Goal: Information Seeking & Learning: Compare options

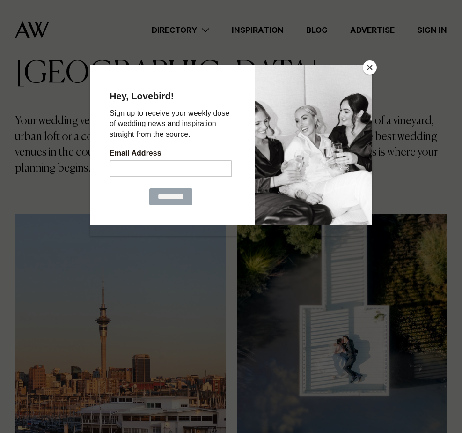
scroll to position [234, 0]
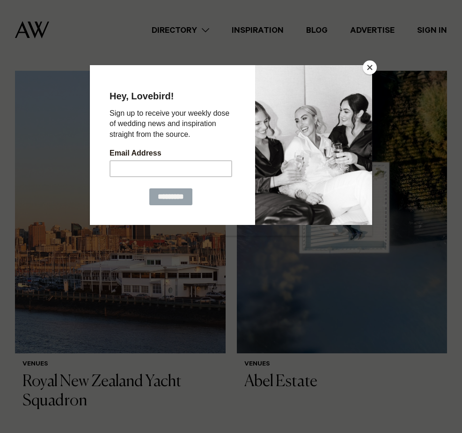
click at [370, 65] on button "Close" at bounding box center [370, 67] width 14 height 14
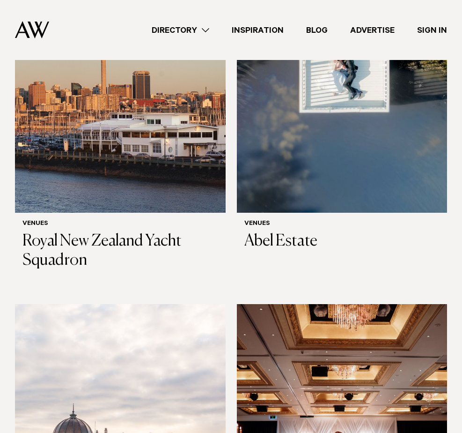
scroll to position [328, 0]
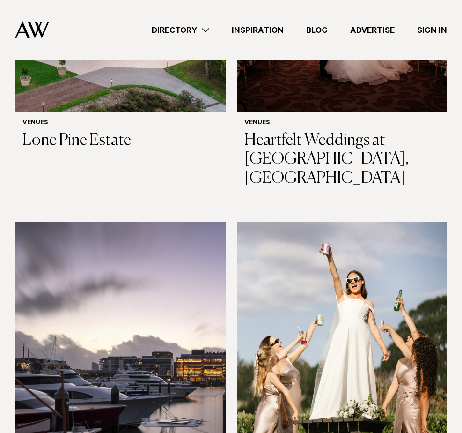
scroll to position [796, 0]
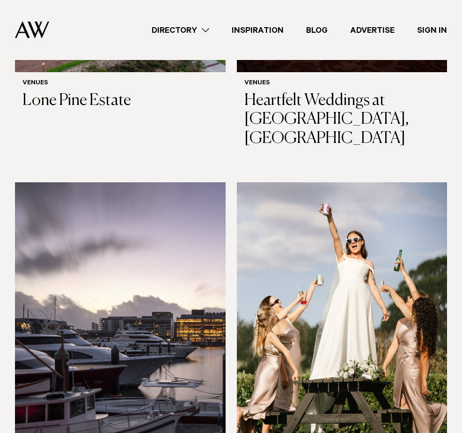
scroll to position [890, 0]
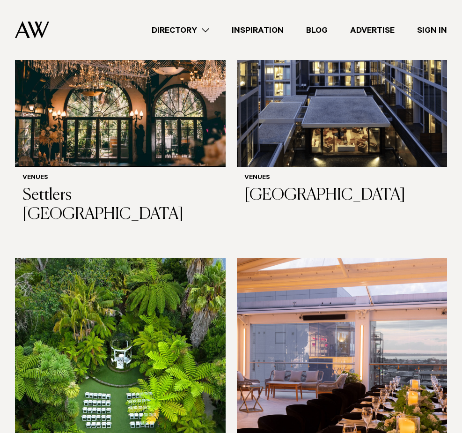
scroll to position [1639, 0]
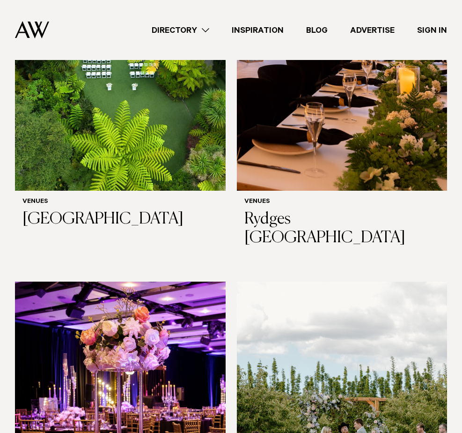
scroll to position [1966, 0]
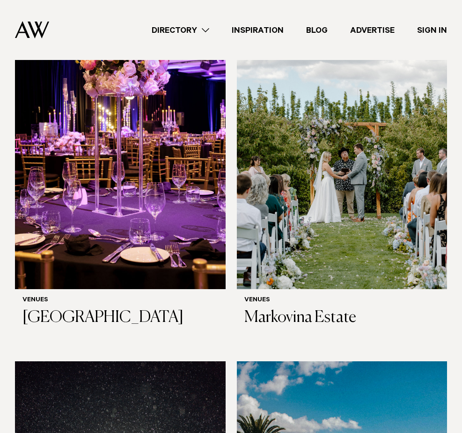
scroll to position [2200, 0]
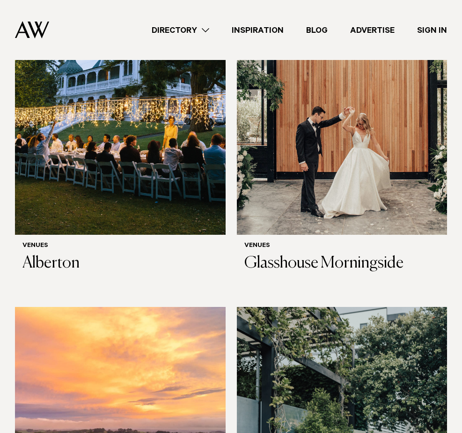
scroll to position [2950, 0]
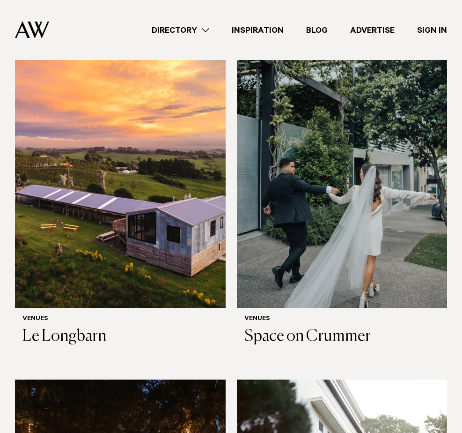
scroll to position [3230, 0]
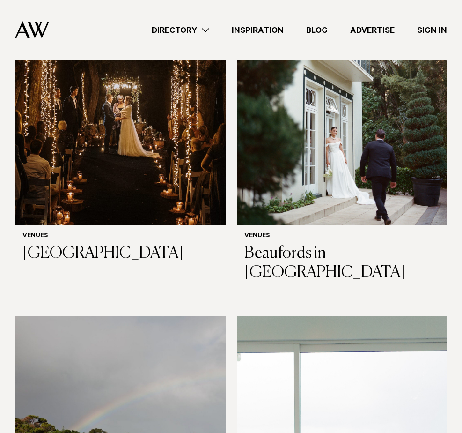
scroll to position [3699, 0]
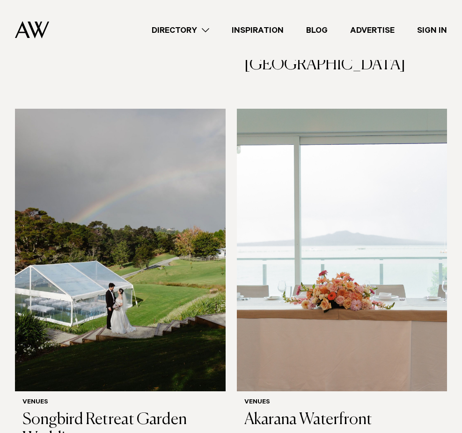
scroll to position [3886, 0]
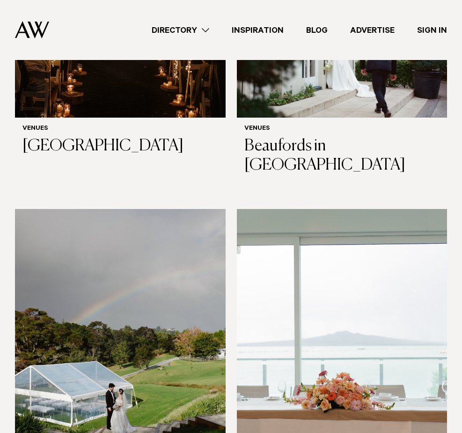
scroll to position [3652, 0]
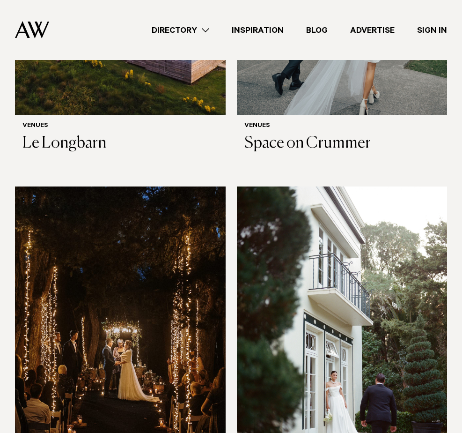
scroll to position [3418, 0]
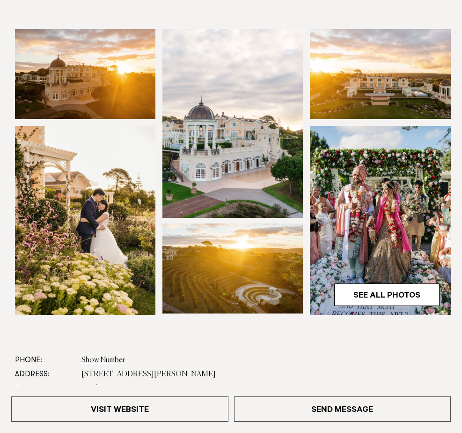
scroll to position [140, 0]
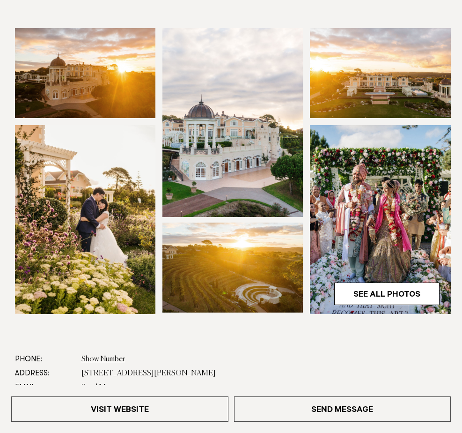
click at [235, 242] on img at bounding box center [232, 267] width 140 height 90
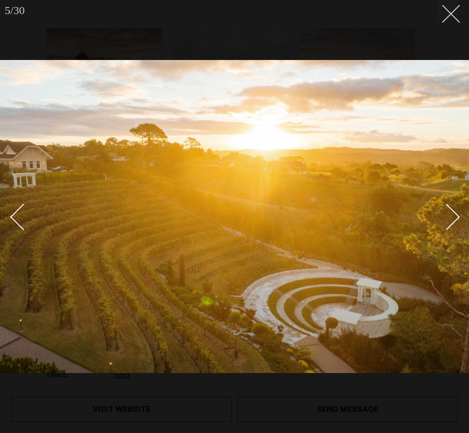
click at [454, 16] on line at bounding box center [450, 13] width 17 height 17
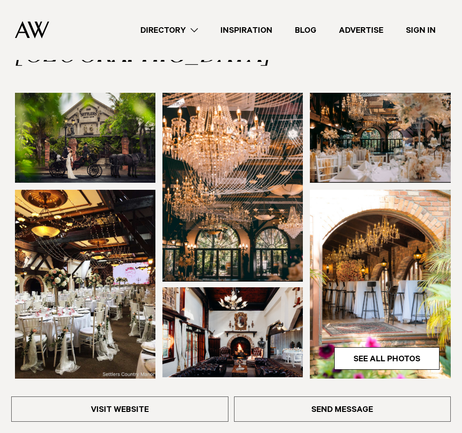
scroll to position [47, 0]
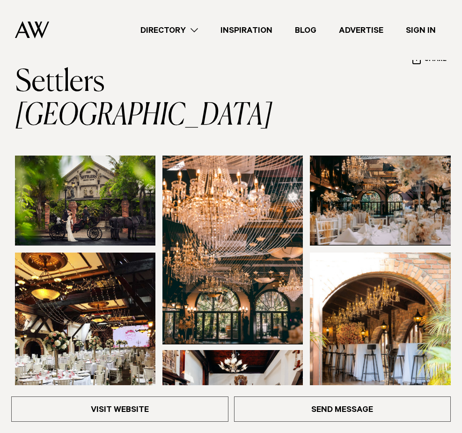
click at [363, 410] on link "See All Photos" at bounding box center [386, 421] width 105 height 22
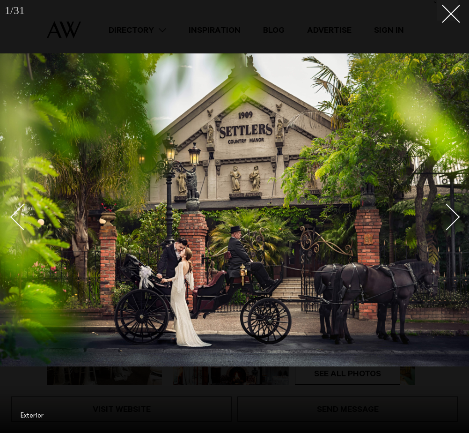
click at [456, 223] on link at bounding box center [441, 216] width 33 height 47
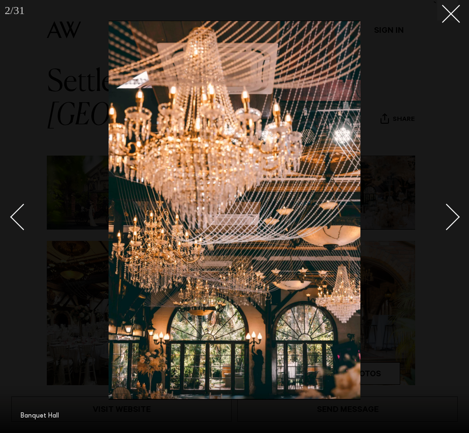
click at [456, 222] on link at bounding box center [441, 216] width 33 height 47
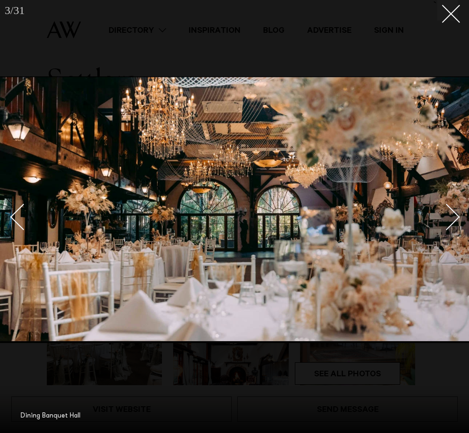
click at [456, 222] on link at bounding box center [441, 216] width 33 height 47
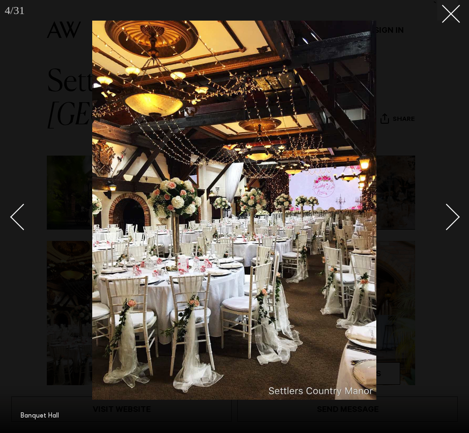
click at [456, 222] on link at bounding box center [441, 216] width 33 height 47
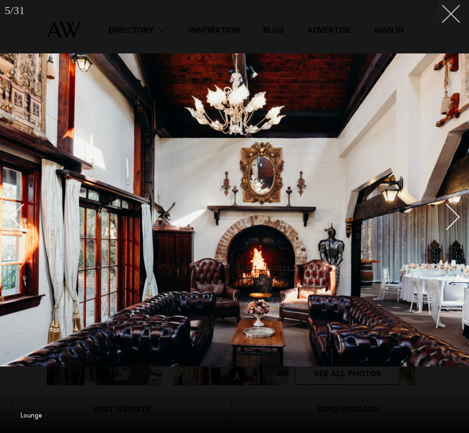
click at [449, 18] on button at bounding box center [447, 10] width 21 height 21
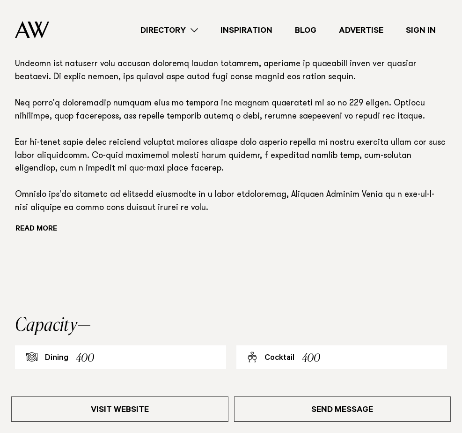
scroll to position [515, 0]
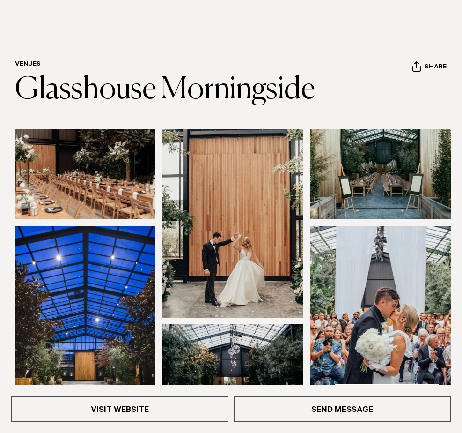
scroll to position [94, 0]
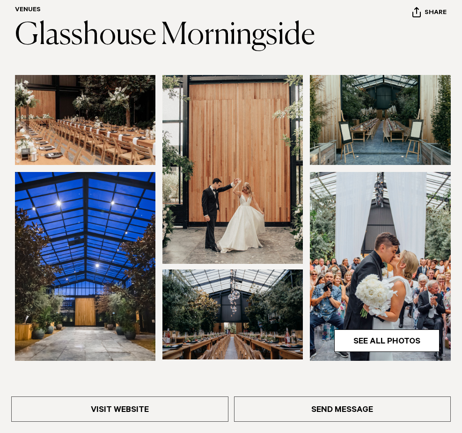
click at [335, 118] on img at bounding box center [380, 120] width 140 height 90
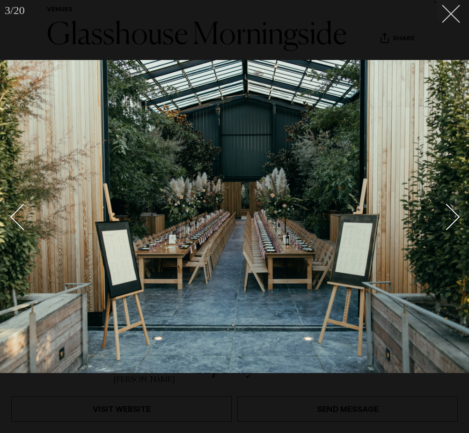
click at [456, 15] on button at bounding box center [447, 10] width 21 height 21
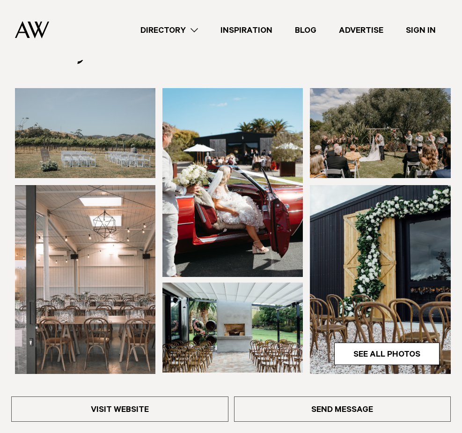
scroll to position [94, 0]
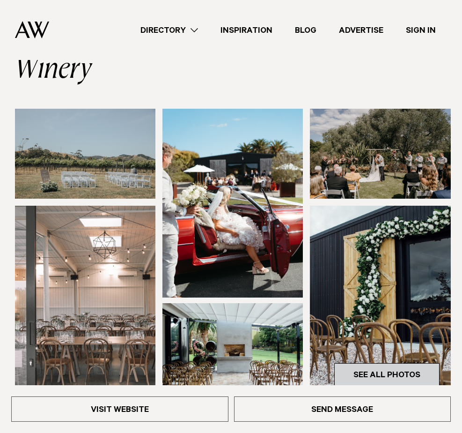
click at [368, 363] on link "See All Photos" at bounding box center [386, 374] width 105 height 22
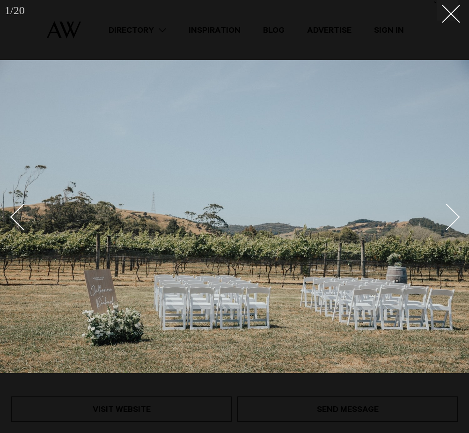
click at [450, 220] on div "Next slide" at bounding box center [447, 217] width 27 height 27
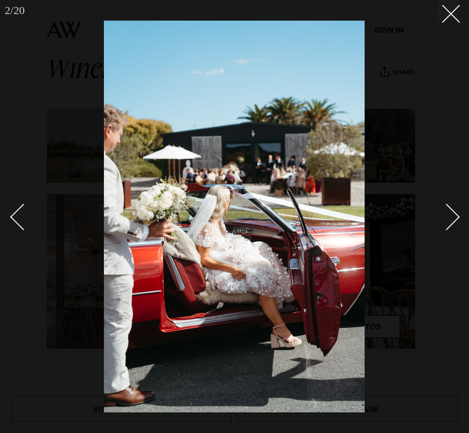
click at [450, 220] on div "Next slide" at bounding box center [447, 217] width 27 height 27
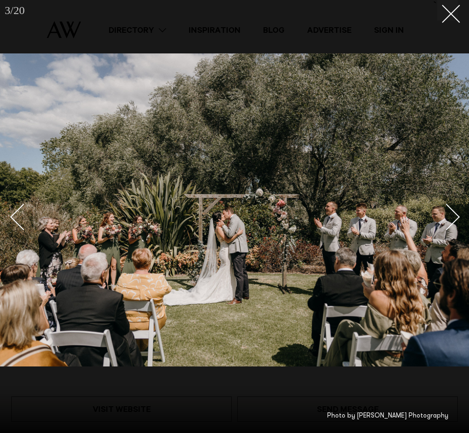
click at [447, 213] on div "Next slide" at bounding box center [447, 217] width 27 height 27
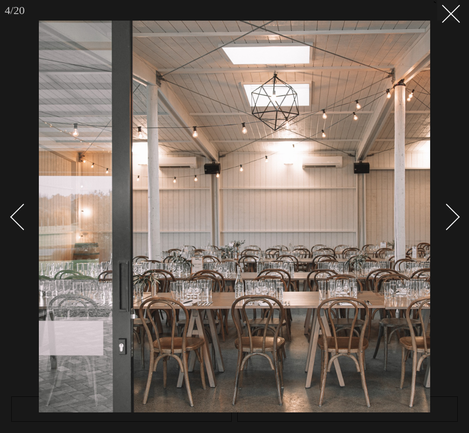
click at [447, 213] on div "Next slide" at bounding box center [447, 217] width 27 height 27
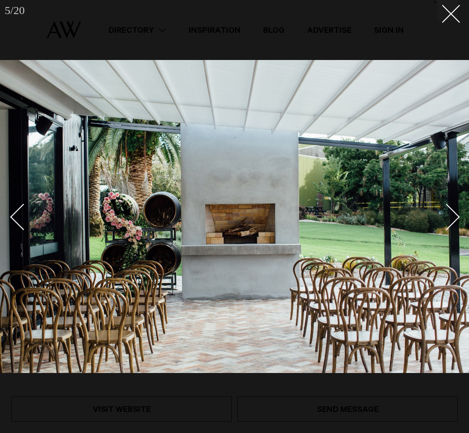
click at [448, 218] on div "Next slide" at bounding box center [447, 217] width 27 height 27
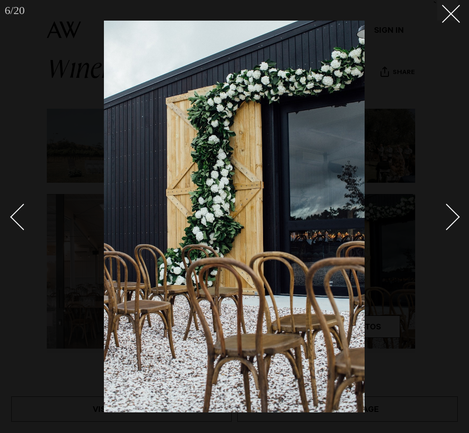
click at [447, 218] on div "Next slide" at bounding box center [447, 217] width 27 height 27
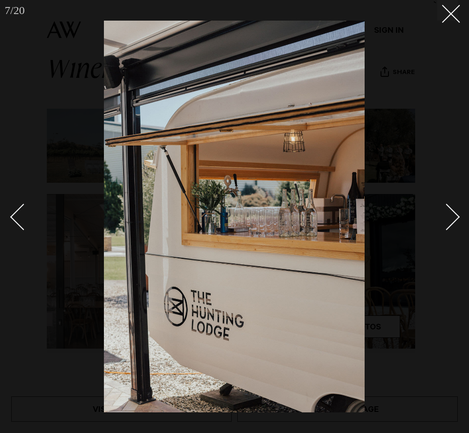
click at [446, 218] on div "Next slide" at bounding box center [447, 217] width 27 height 27
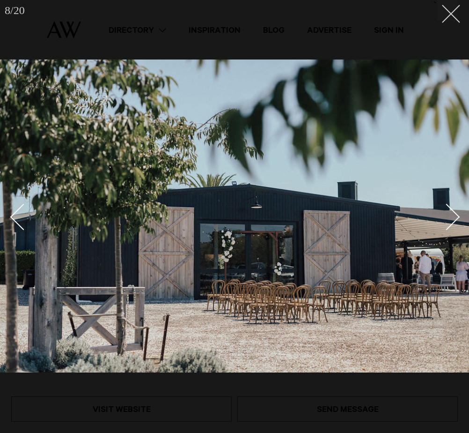
click at [448, 6] on icon at bounding box center [447, 10] width 11 height 11
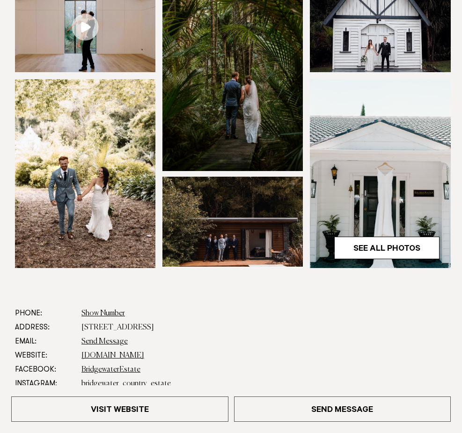
scroll to position [187, 0]
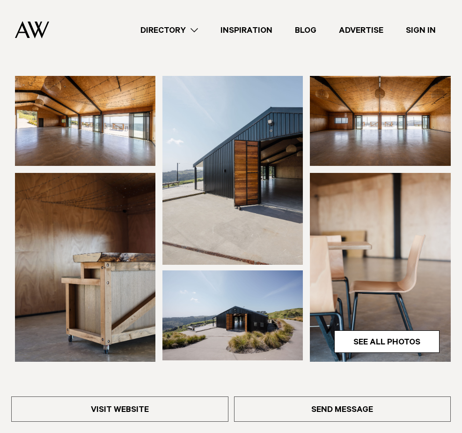
scroll to position [47, 0]
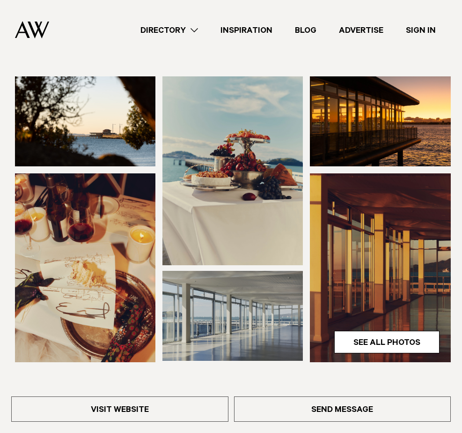
scroll to position [47, 0]
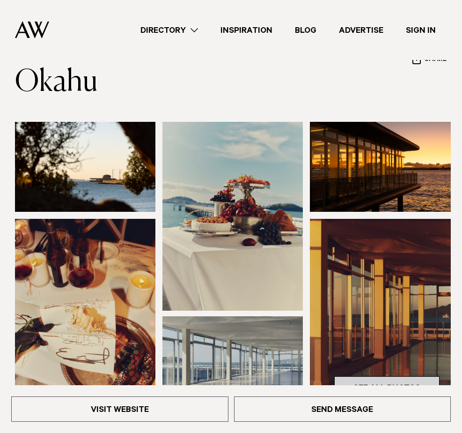
click at [334, 376] on link "See All Photos" at bounding box center [386, 387] width 105 height 22
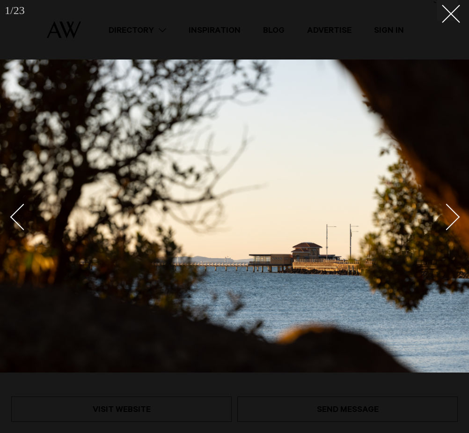
click at [456, 228] on link at bounding box center [441, 216] width 33 height 47
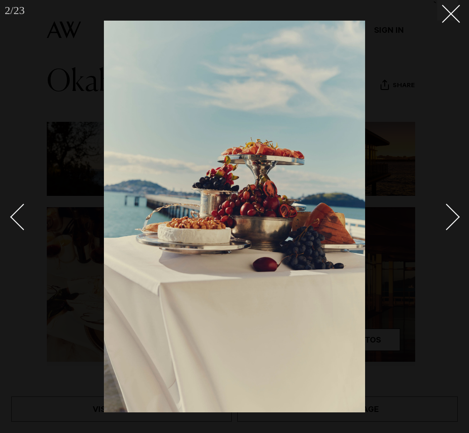
click at [456, 228] on link at bounding box center [441, 216] width 33 height 47
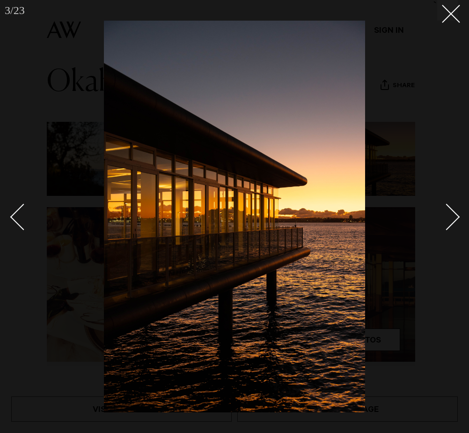
click at [456, 228] on link at bounding box center [441, 216] width 33 height 47
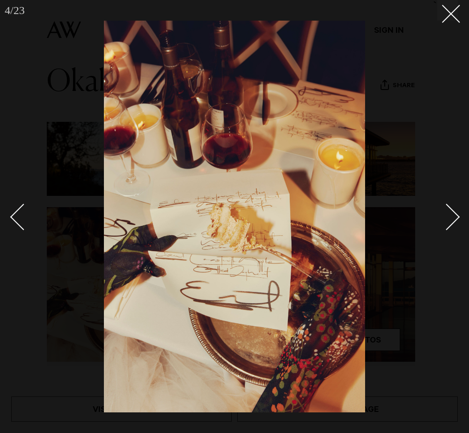
click at [456, 228] on link at bounding box center [441, 216] width 33 height 47
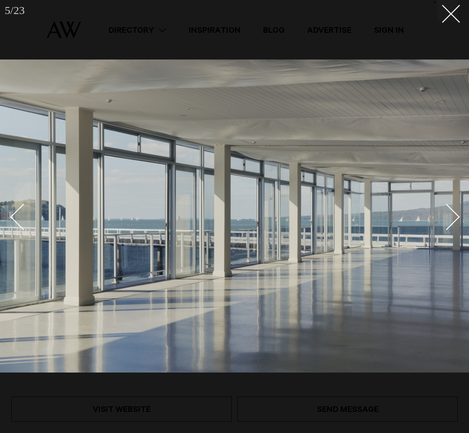
click at [456, 228] on link at bounding box center [441, 216] width 33 height 47
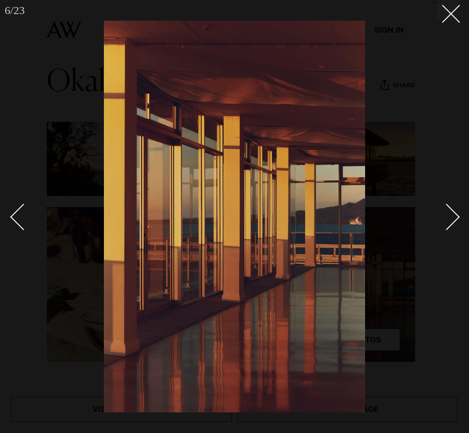
click at [456, 228] on link at bounding box center [441, 216] width 33 height 47
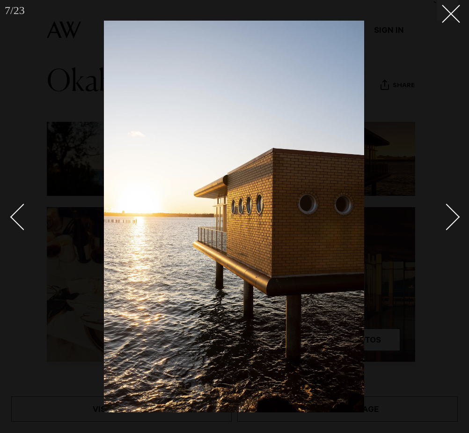
click at [456, 228] on link at bounding box center [441, 216] width 33 height 47
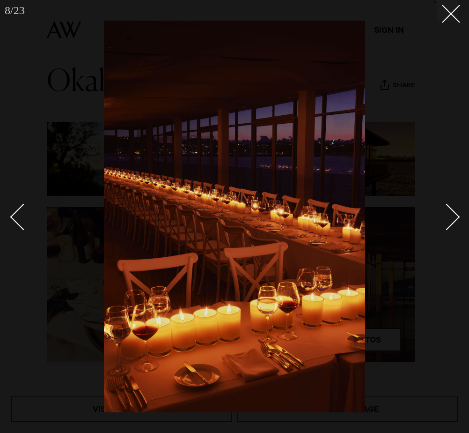
click at [456, 228] on link at bounding box center [441, 216] width 33 height 47
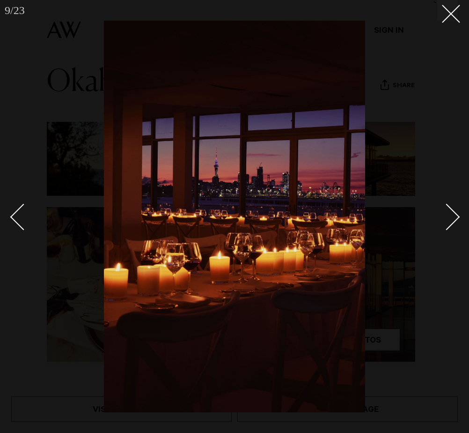
click at [456, 228] on link at bounding box center [441, 216] width 33 height 47
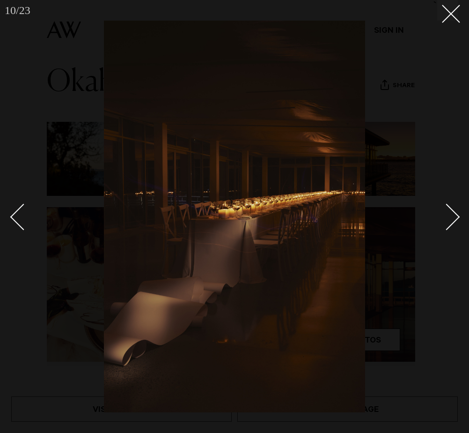
click at [455, 228] on link at bounding box center [441, 216] width 33 height 47
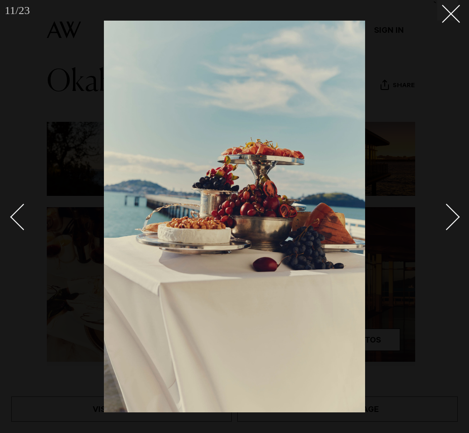
click at [455, 228] on link at bounding box center [441, 216] width 33 height 47
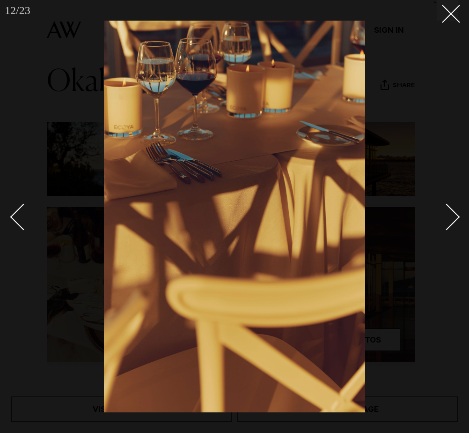
click at [455, 228] on link at bounding box center [441, 216] width 33 height 47
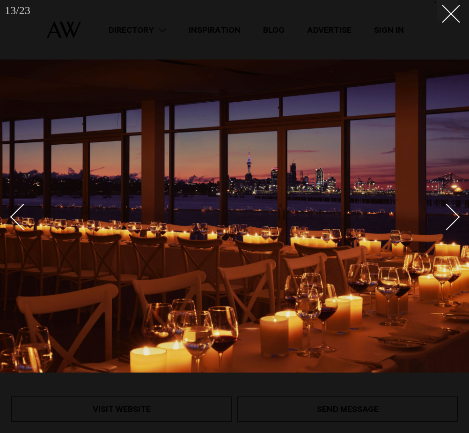
click at [453, 228] on link at bounding box center [441, 216] width 33 height 47
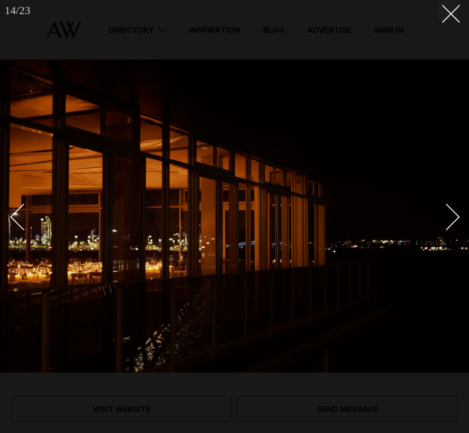
click at [452, 228] on link at bounding box center [441, 216] width 33 height 47
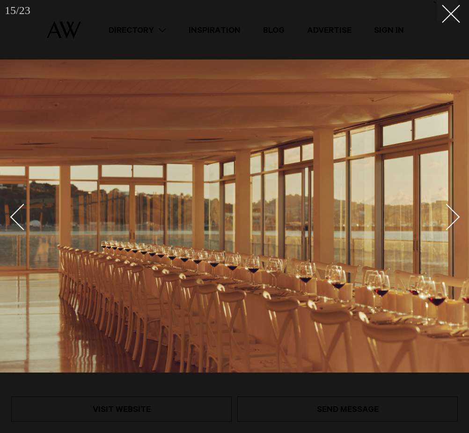
click at [452, 228] on link at bounding box center [441, 216] width 33 height 47
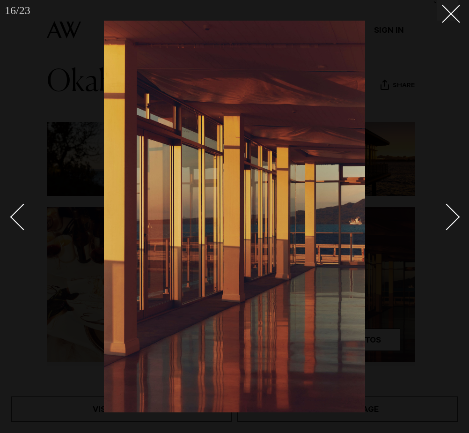
click at [452, 228] on link at bounding box center [441, 216] width 33 height 47
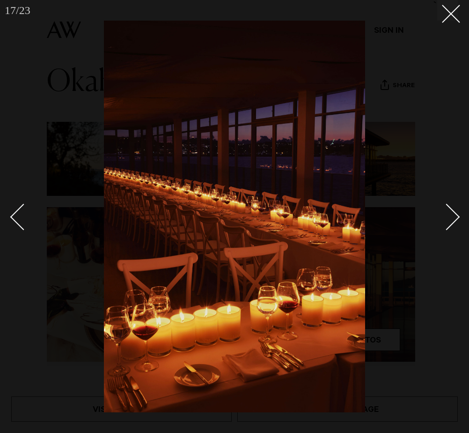
click at [451, 228] on link at bounding box center [441, 216] width 33 height 47
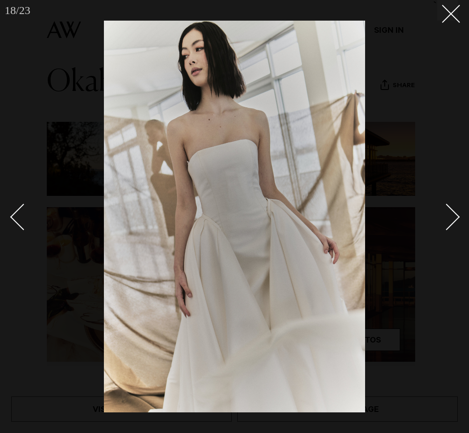
click at [451, 227] on link at bounding box center [441, 216] width 33 height 47
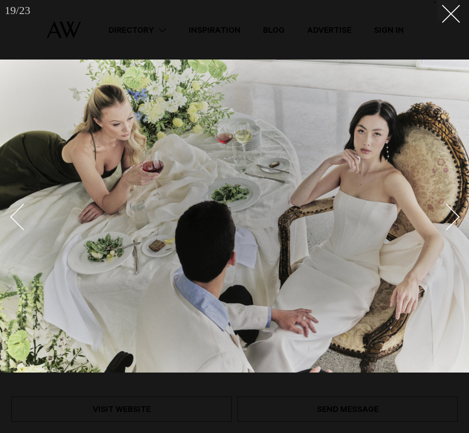
click at [451, 227] on link at bounding box center [441, 216] width 33 height 47
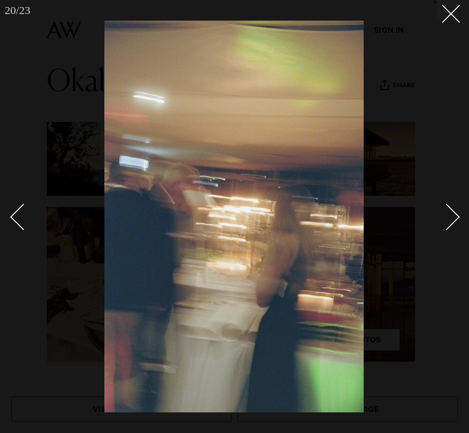
click at [451, 227] on link at bounding box center [441, 216] width 33 height 47
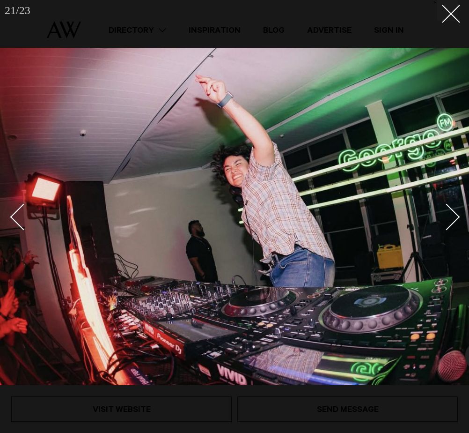
click at [451, 227] on link at bounding box center [441, 216] width 33 height 47
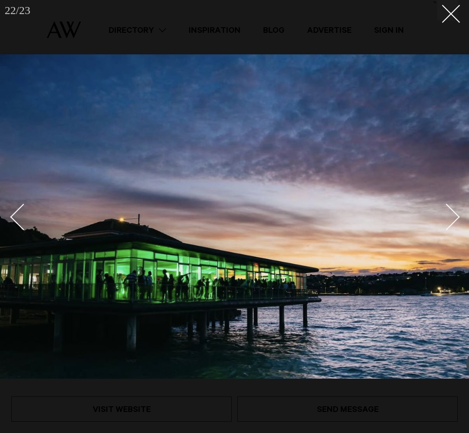
click at [447, 217] on div "Next slide" at bounding box center [447, 217] width 27 height 27
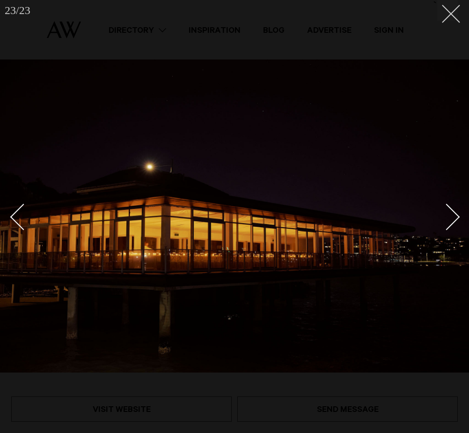
click at [442, 9] on icon at bounding box center [447, 10] width 11 height 11
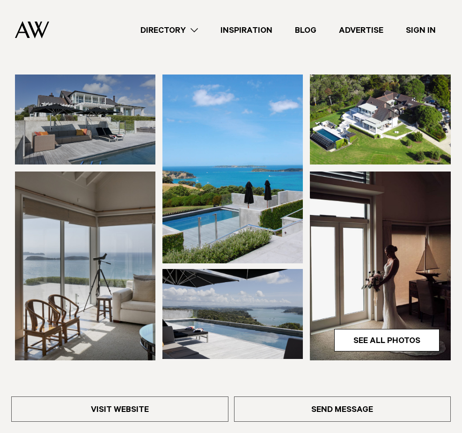
scroll to position [94, 0]
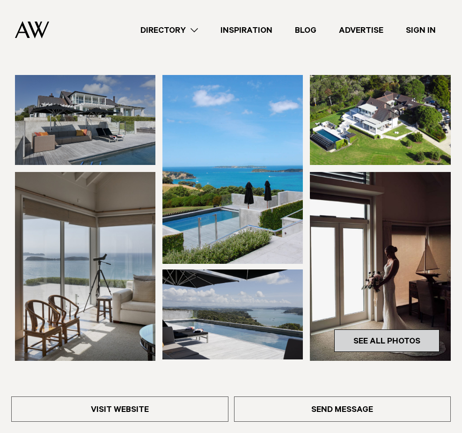
click at [371, 329] on link "See All Photos" at bounding box center [386, 340] width 105 height 22
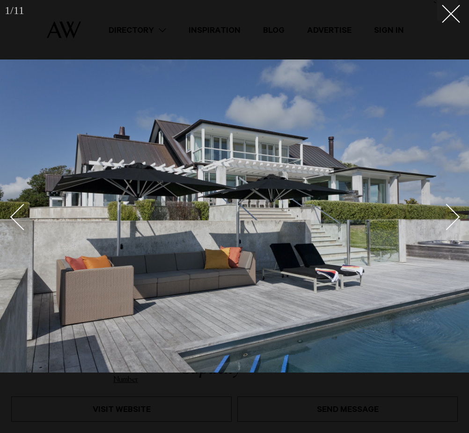
click at [456, 215] on div "Next slide" at bounding box center [447, 217] width 27 height 27
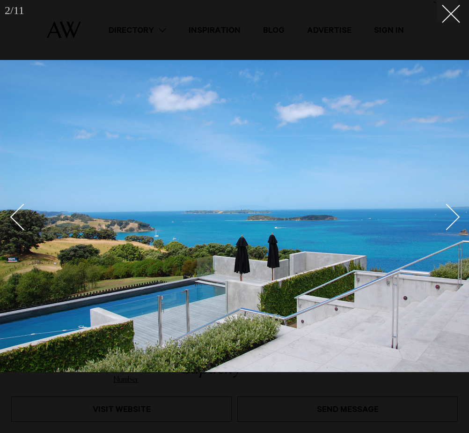
click at [456, 215] on div "Next slide" at bounding box center [447, 217] width 27 height 27
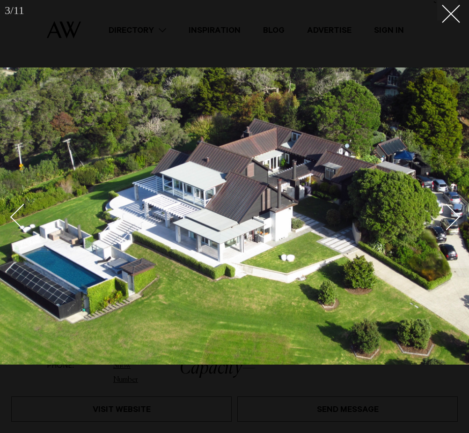
click at [456, 215] on div "Next slide" at bounding box center [447, 217] width 27 height 27
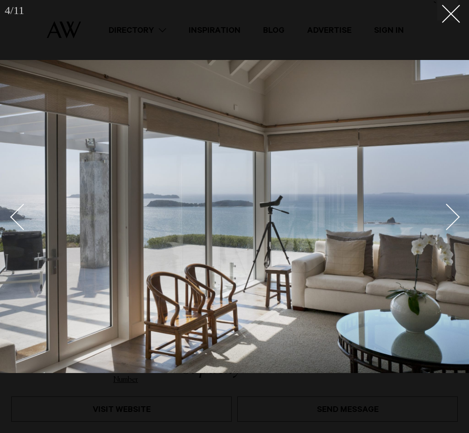
click at [456, 215] on div "Next slide" at bounding box center [447, 217] width 27 height 27
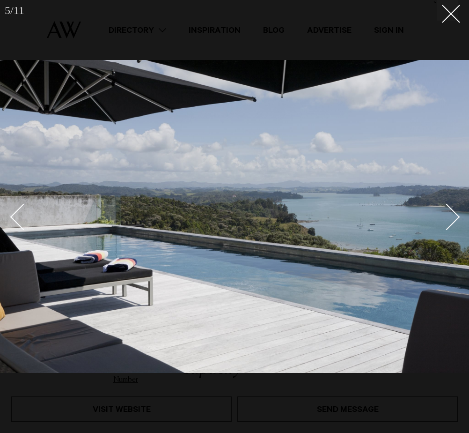
click at [456, 215] on div "Next slide" at bounding box center [447, 217] width 27 height 27
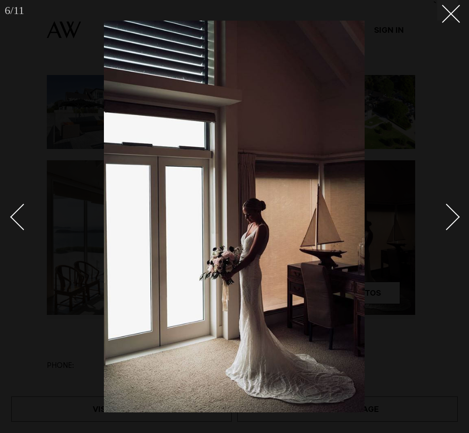
click at [453, 213] on div "Next slide" at bounding box center [447, 217] width 27 height 27
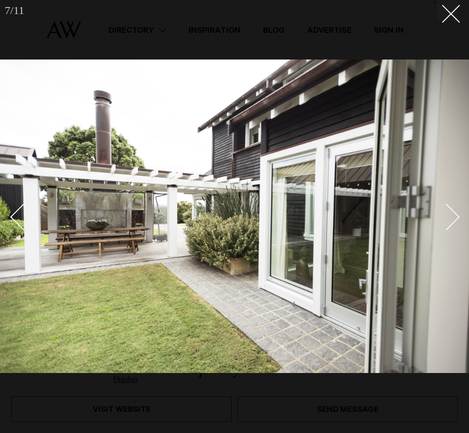
click at [447, 215] on div "Next slide" at bounding box center [447, 217] width 27 height 27
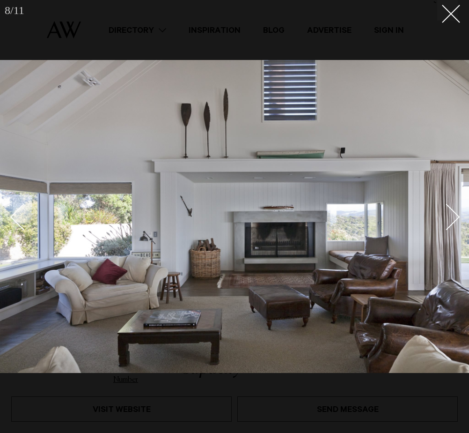
click at [447, 215] on div "Next slide" at bounding box center [447, 217] width 27 height 27
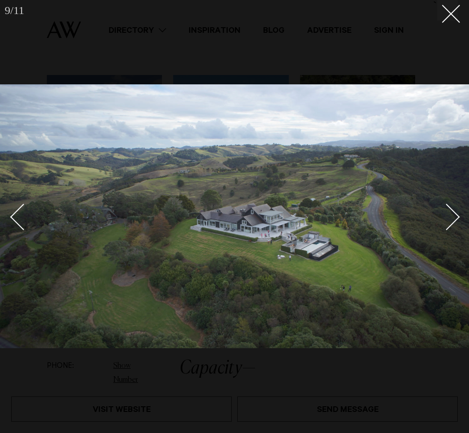
click at [447, 215] on div "Next slide" at bounding box center [447, 217] width 27 height 27
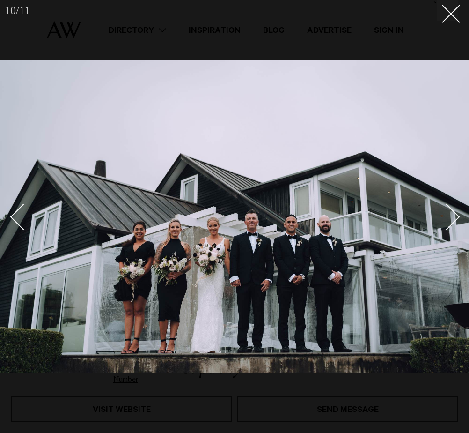
click at [447, 215] on div "Next slide" at bounding box center [447, 217] width 27 height 27
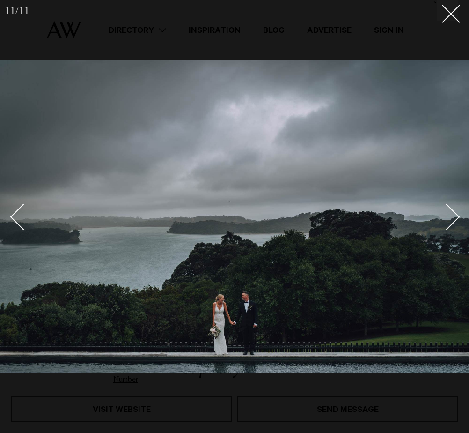
click at [445, 214] on div "Next slide" at bounding box center [447, 217] width 27 height 27
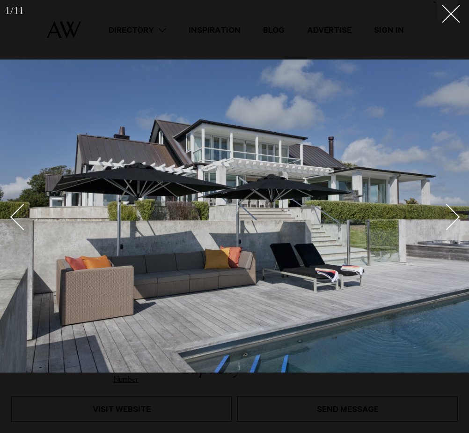
click at [445, 214] on div "Next slide" at bounding box center [447, 217] width 27 height 27
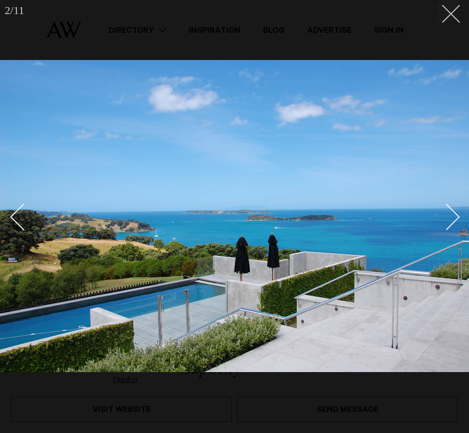
click at [442, 17] on button at bounding box center [447, 10] width 21 height 21
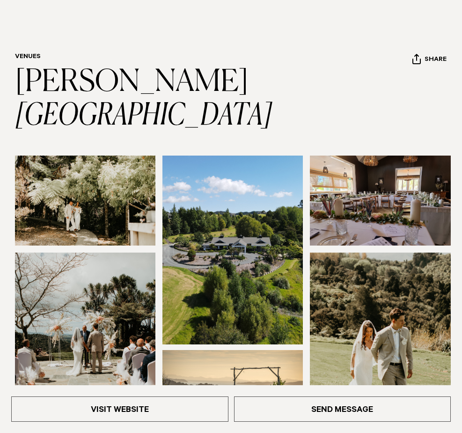
scroll to position [94, 0]
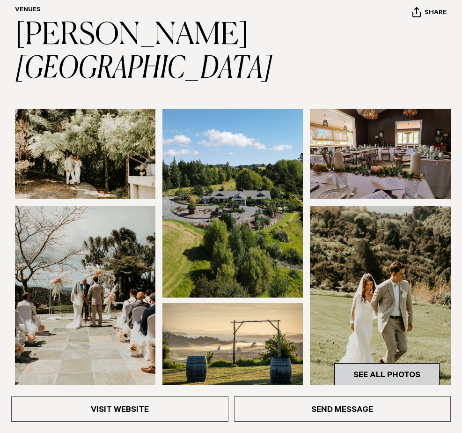
click at [369, 363] on link "See All Photos" at bounding box center [386, 374] width 105 height 22
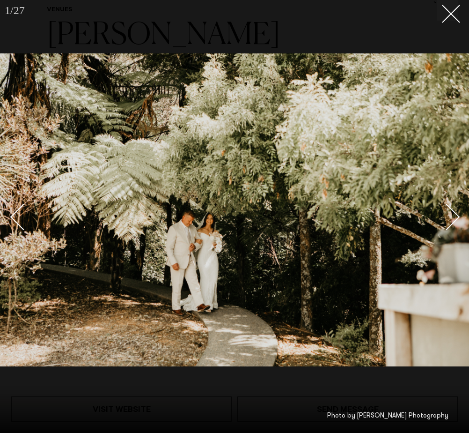
click at [454, 220] on div "Next slide" at bounding box center [447, 217] width 27 height 27
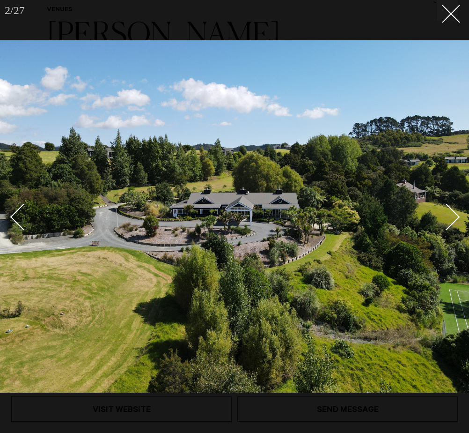
click at [454, 220] on div "Next slide" at bounding box center [447, 217] width 27 height 27
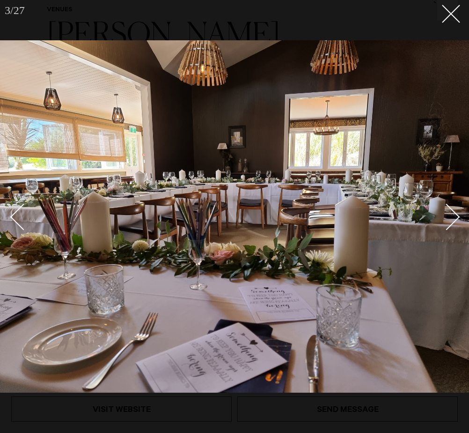
click at [451, 220] on div "Next slide" at bounding box center [447, 217] width 27 height 27
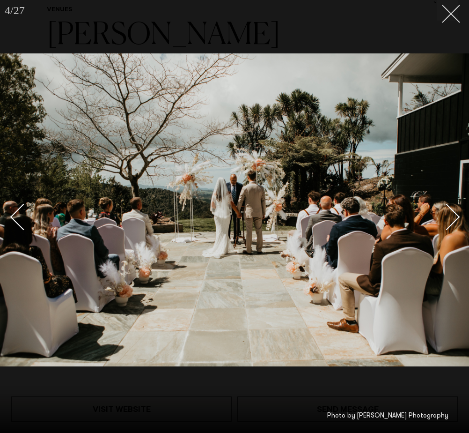
click at [451, 16] on button at bounding box center [447, 10] width 21 height 21
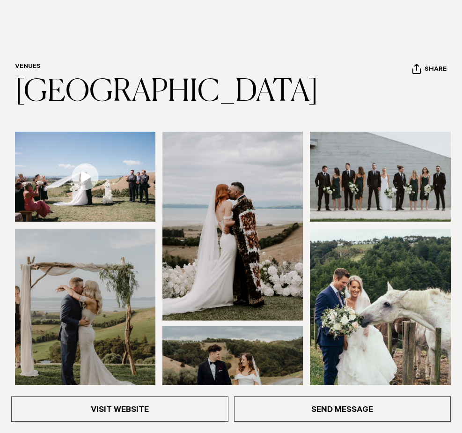
scroll to position [94, 0]
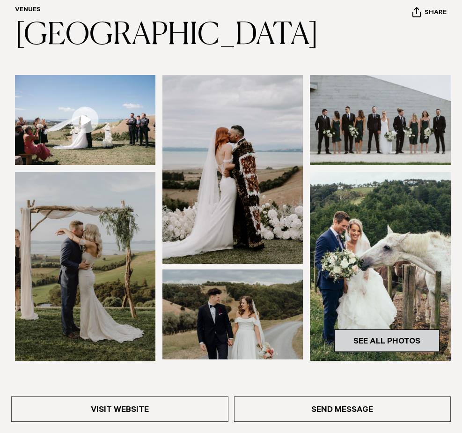
click at [334, 329] on link "See All Photos" at bounding box center [386, 340] width 105 height 22
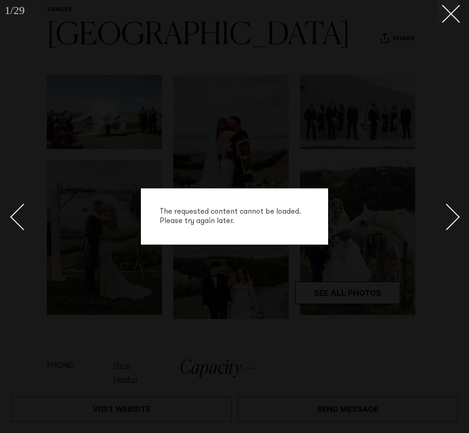
click at [287, 263] on div "The requested content cannot be loaded. Please try again later." at bounding box center [234, 216] width 469 height 433
